Goal: Navigation & Orientation: Find specific page/section

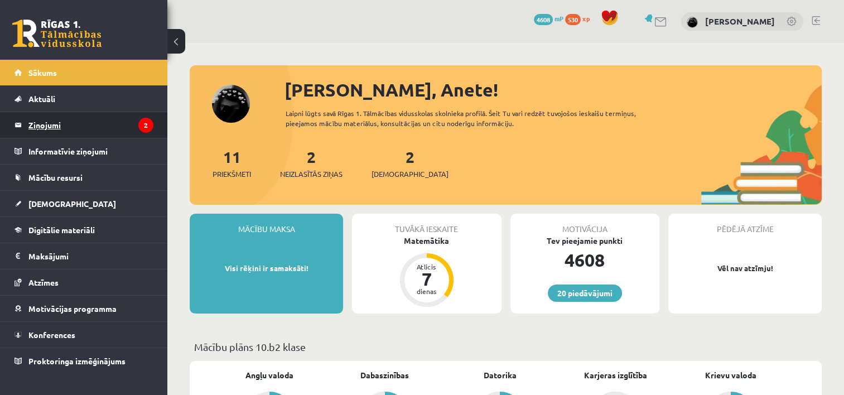
click at [122, 123] on legend "Ziņojumi 2" at bounding box center [90, 125] width 125 height 26
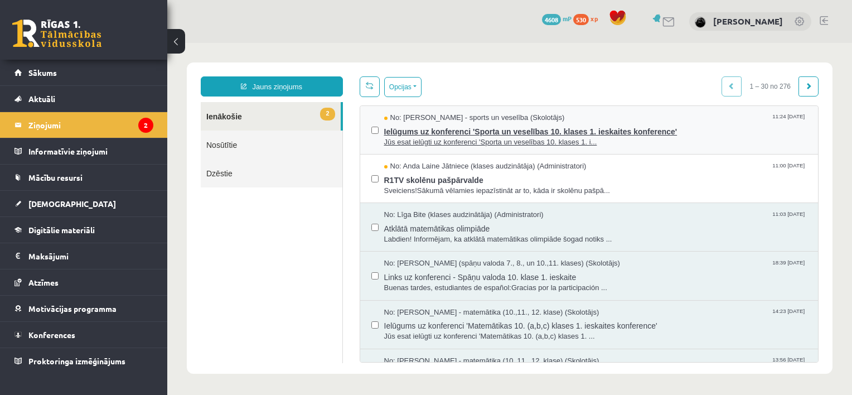
click at [419, 133] on span "Ielūgums uz konferenci 'Sporta un veselības 10. klases 1. ieskaites konference'" at bounding box center [595, 130] width 423 height 14
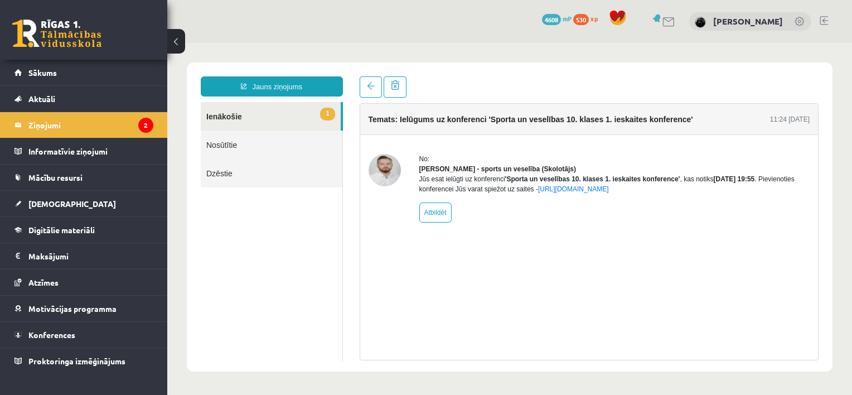
click at [259, 108] on link "1 Ienākošie" at bounding box center [271, 116] width 140 height 28
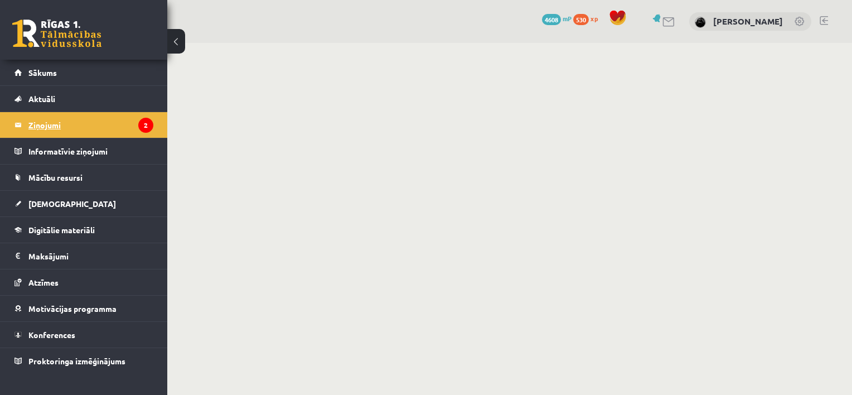
click at [89, 127] on legend "Ziņojumi 2" at bounding box center [90, 125] width 125 height 26
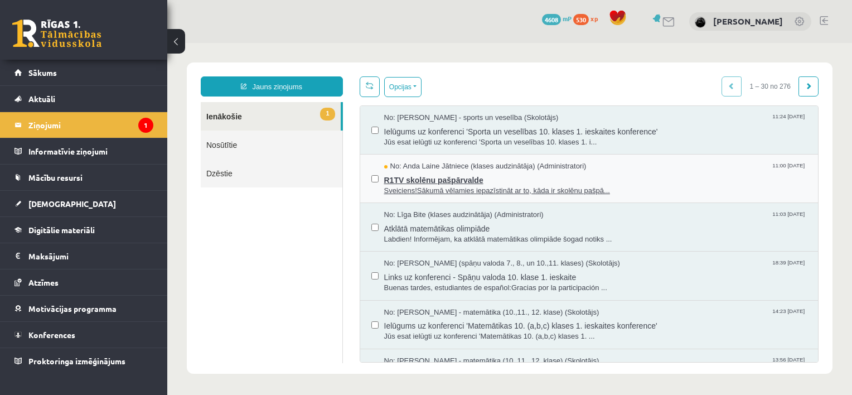
click at [449, 186] on span "Sveiciens!Sākumā vēlamies iepazīstināt ar to, kāda ir skolēnu pašpā..." at bounding box center [595, 191] width 423 height 11
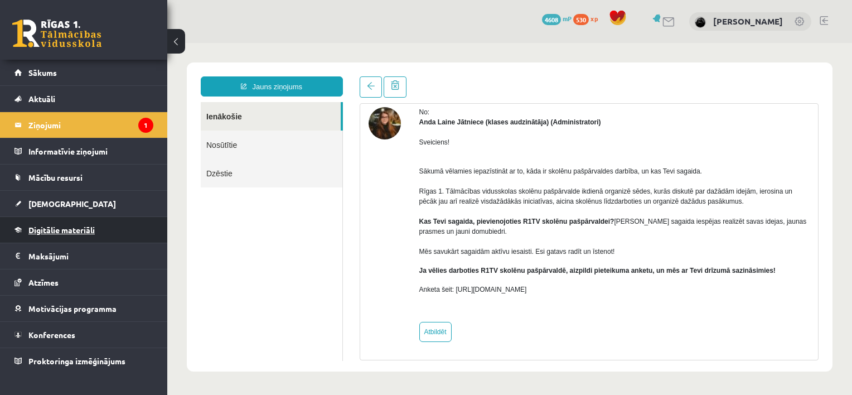
click at [26, 231] on link "Digitālie materiāli" at bounding box center [84, 230] width 139 height 26
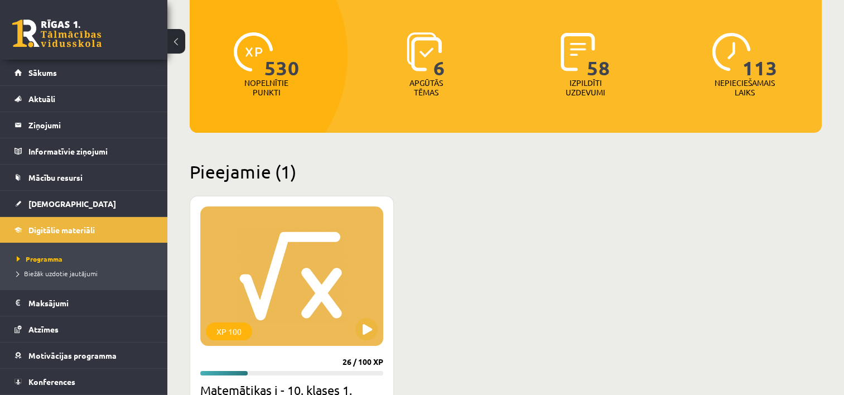
scroll to position [162, 0]
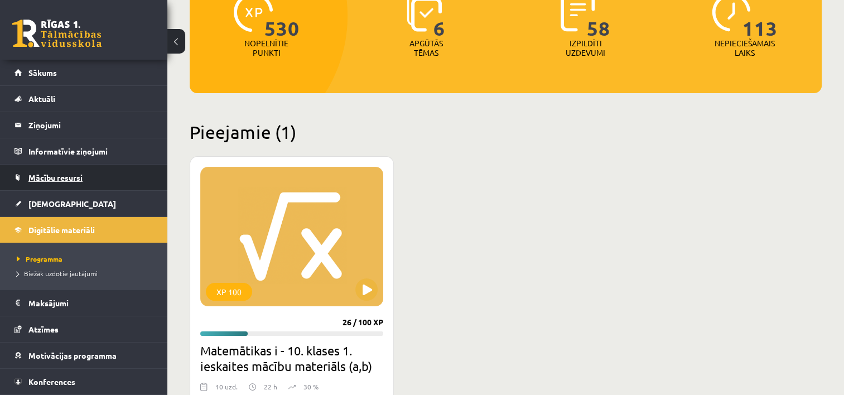
click at [83, 171] on link "Mācību resursi" at bounding box center [84, 178] width 139 height 26
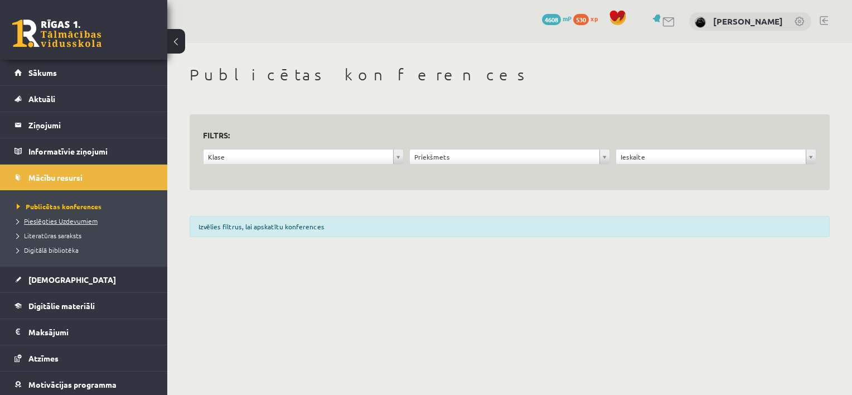
click at [80, 216] on link "Pieslēgties Uzdevumiem" at bounding box center [86, 221] width 139 height 10
